Goal: Transaction & Acquisition: Download file/media

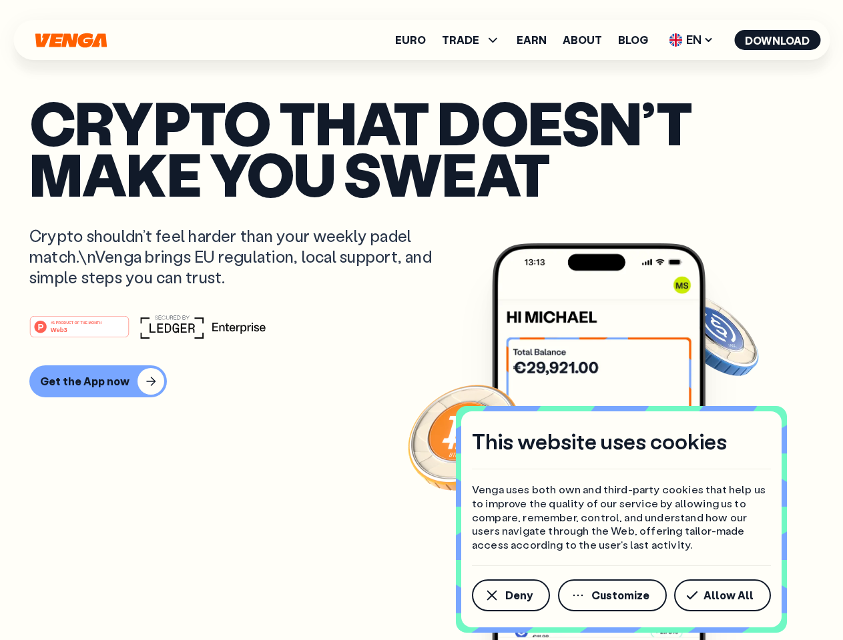
click at [421, 320] on div "#1 PRODUCT OF THE MONTH Web3" at bounding box center [421, 327] width 784 height 24
click at [510, 596] on span "Deny" at bounding box center [518, 595] width 27 height 11
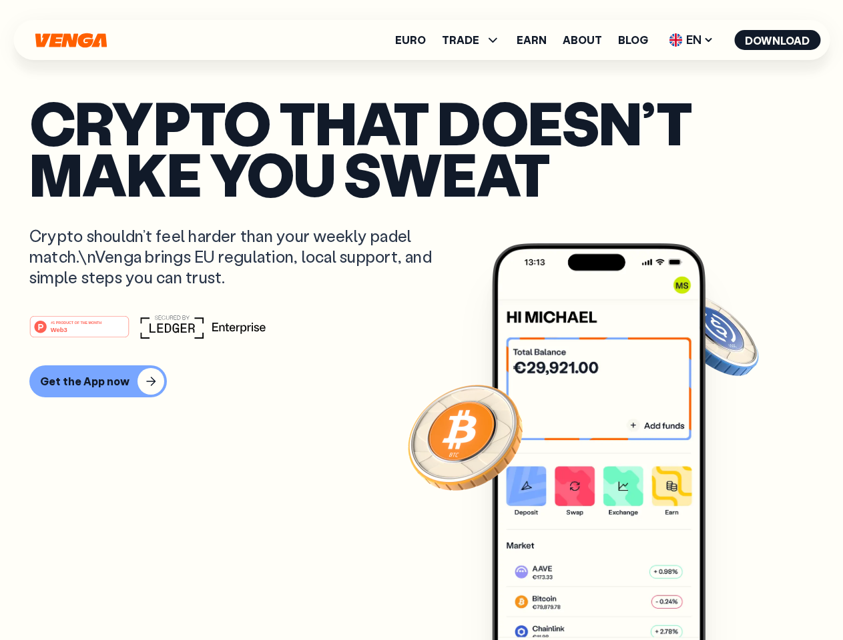
click at [613, 596] on img at bounding box center [598, 466] width 213 height 447
click at [724, 596] on article "Crypto that doesn’t make you sweat Crypto shouldn’t feel harder than your weekl…" at bounding box center [421, 347] width 784 height 500
click at [475, 40] on span "TRADE" at bounding box center [460, 40] width 37 height 11
click at [691, 40] on span "EN" at bounding box center [691, 39] width 54 height 21
click at [777, 40] on button "Download" at bounding box center [777, 40] width 86 height 20
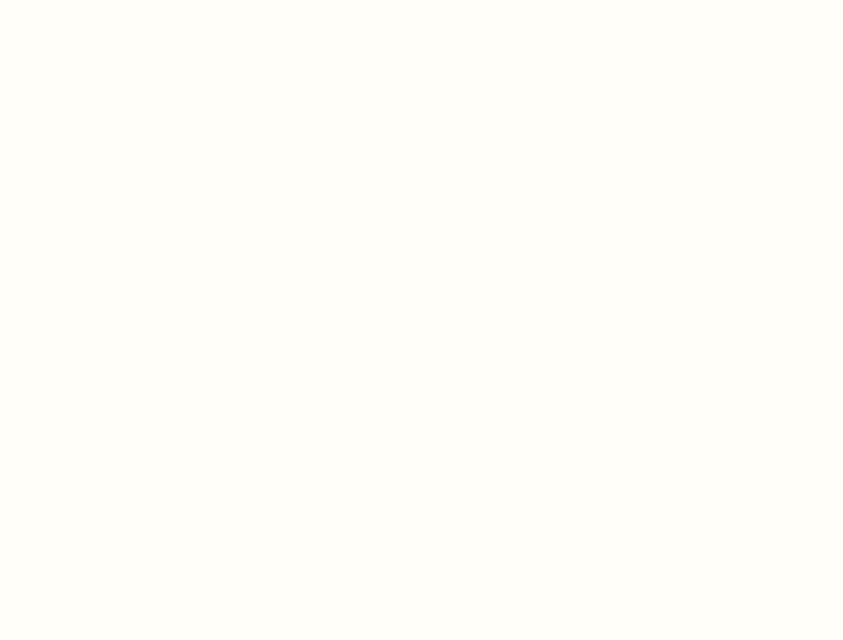
click at [421, 0] on html "This website uses cookies Venga uses both own and third-party cookies that help…" at bounding box center [421, 0] width 843 height 0
click at [96, 0] on html "This website uses cookies Venga uses both own and third-party cookies that help…" at bounding box center [421, 0] width 843 height 0
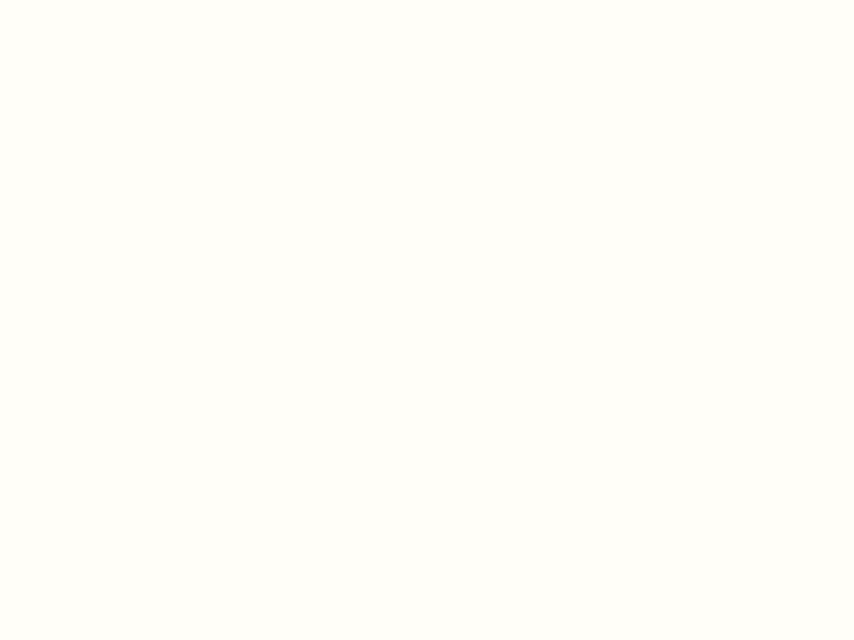
click at [81, 0] on html "This website uses cookies Venga uses both own and third-party cookies that help…" at bounding box center [427, 0] width 854 height 0
